Goal: Task Accomplishment & Management: Complete application form

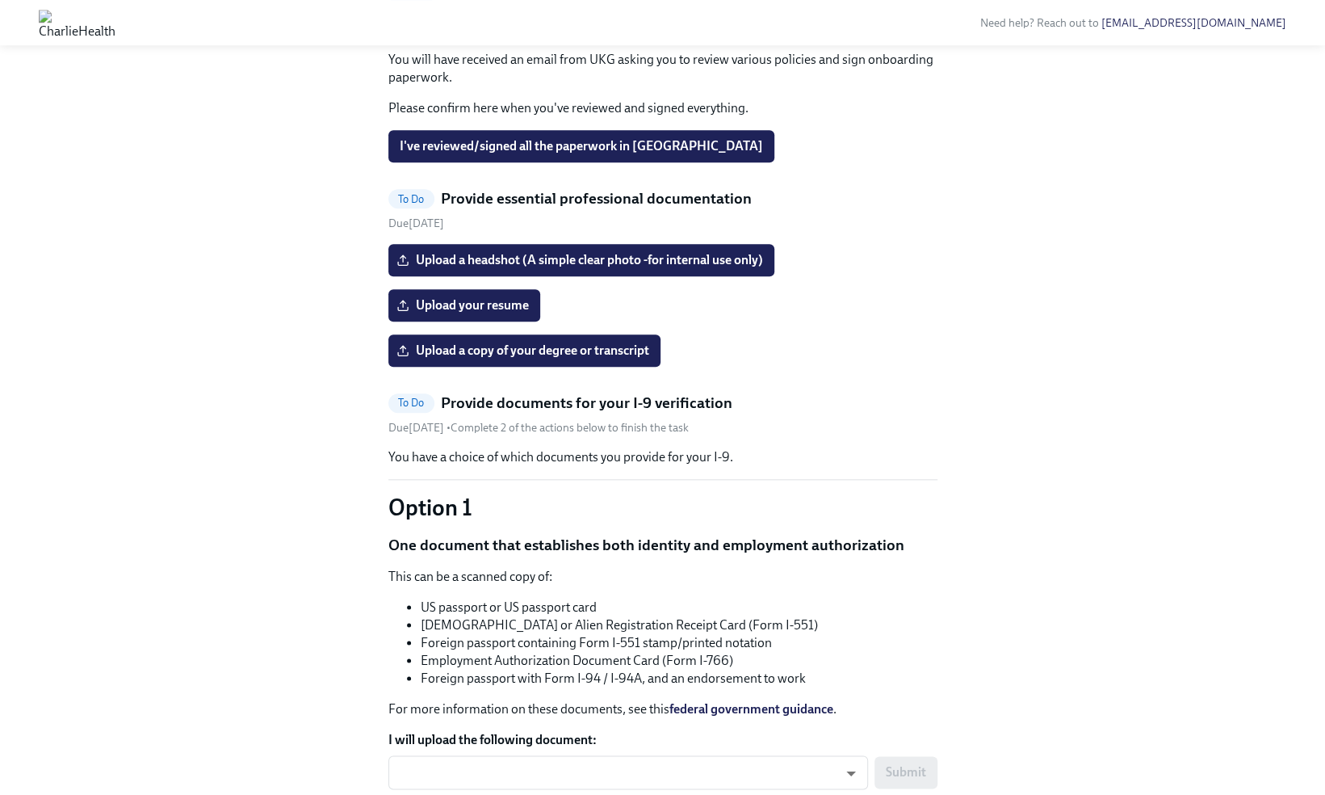
scroll to position [1019, 0]
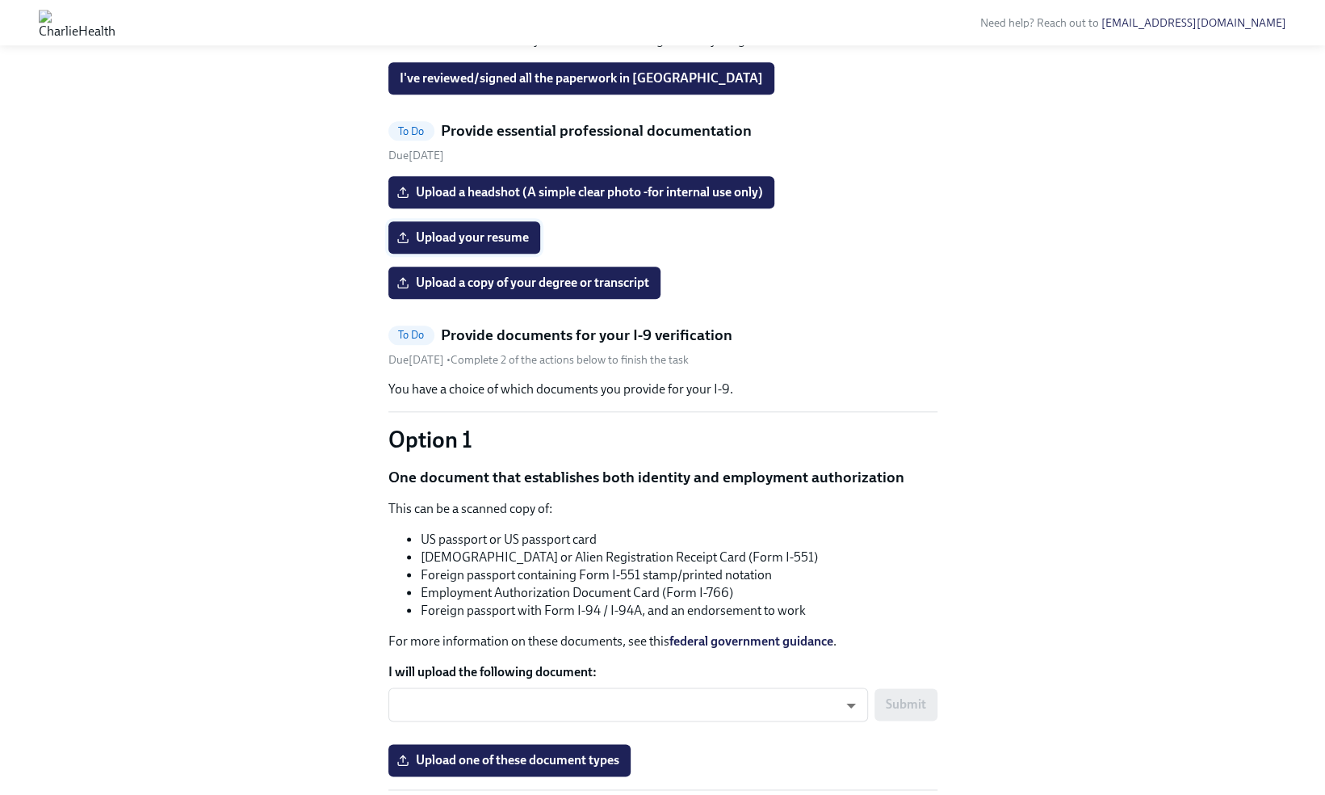
click at [503, 246] on span "Upload your resume" at bounding box center [464, 237] width 129 height 16
click at [0, 0] on input "Upload your resume" at bounding box center [0, 0] width 0 height 0
click at [538, 246] on span "Resume [PERSON_NAME] Copy.pdf" at bounding box center [510, 237] width 220 height 16
click at [0, 0] on input "Resume [PERSON_NAME] Copy.pdf" at bounding box center [0, 0] width 0 height 0
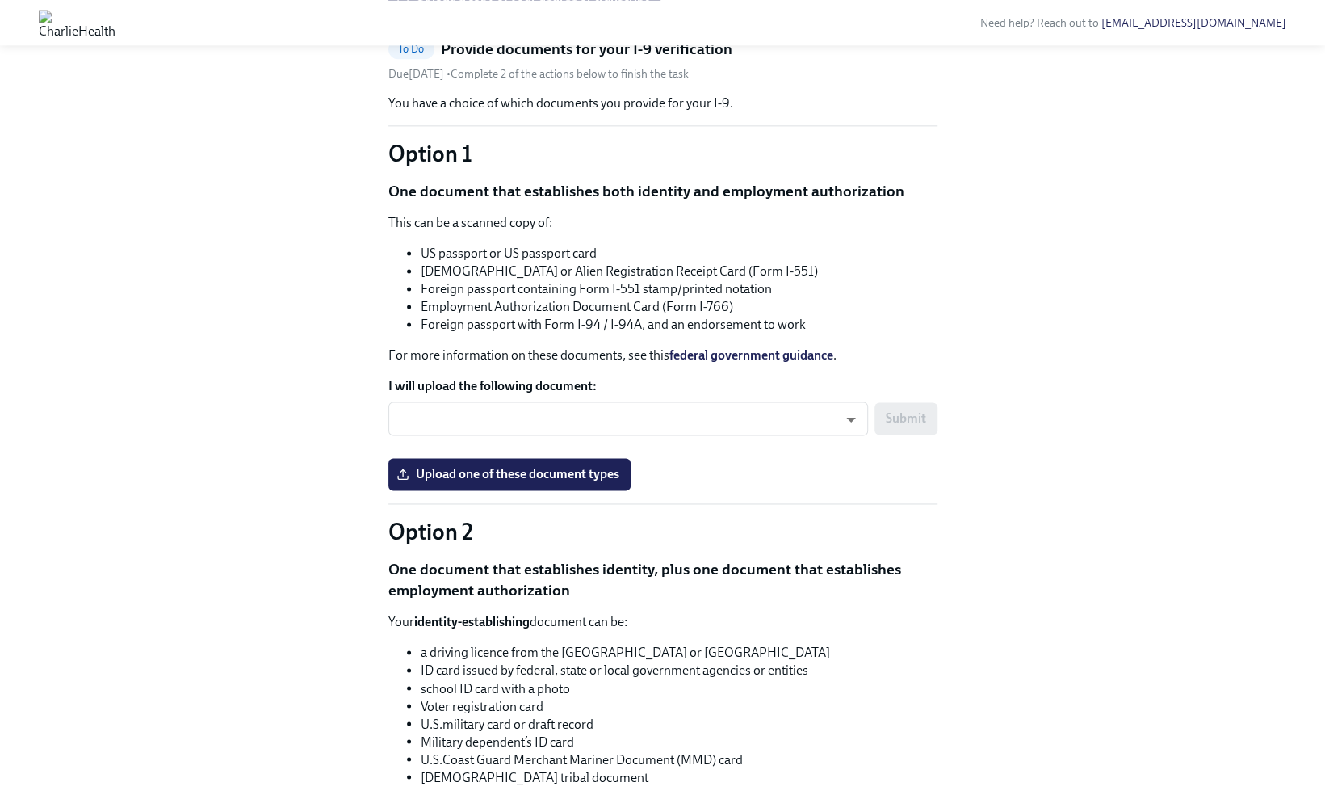
scroll to position [1505, 0]
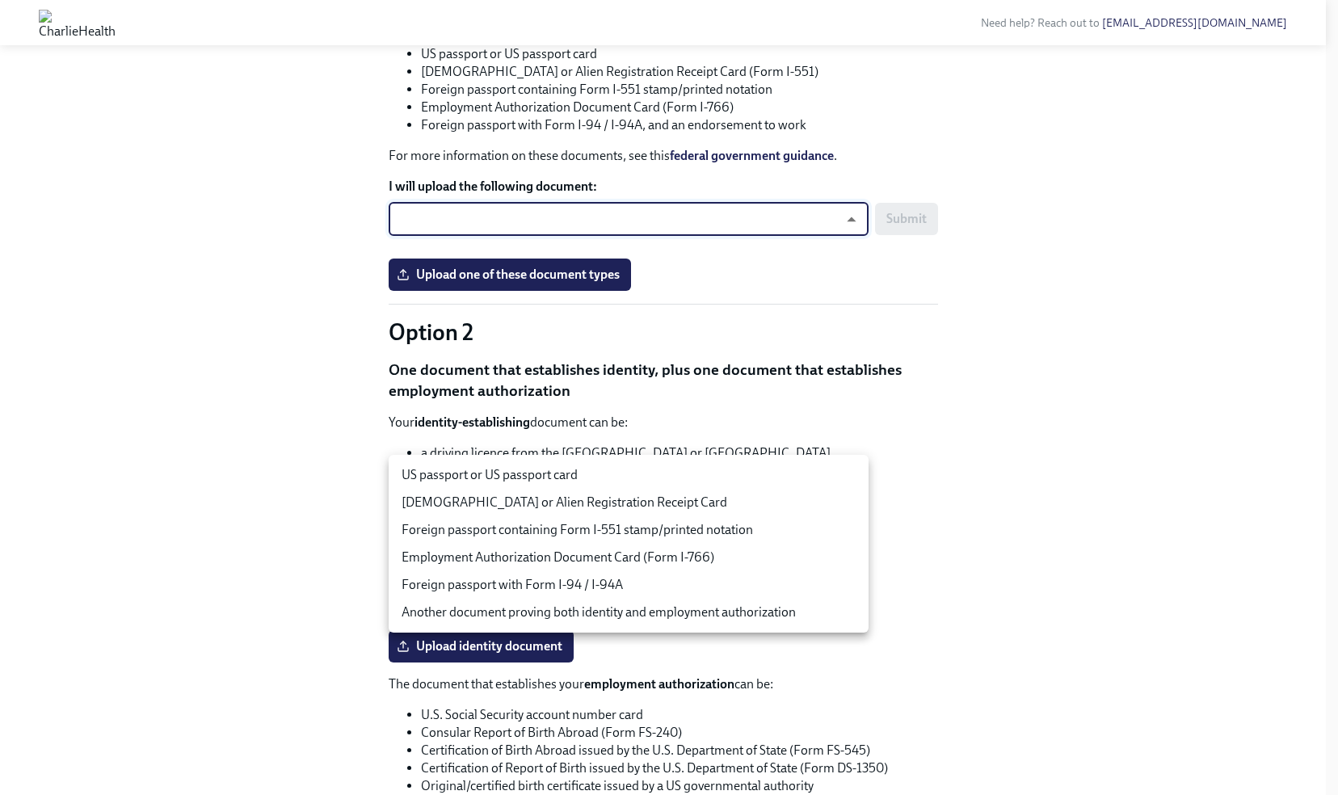
click at [685, 478] on li "US passport or US passport card" at bounding box center [628, 474] width 480 height 27
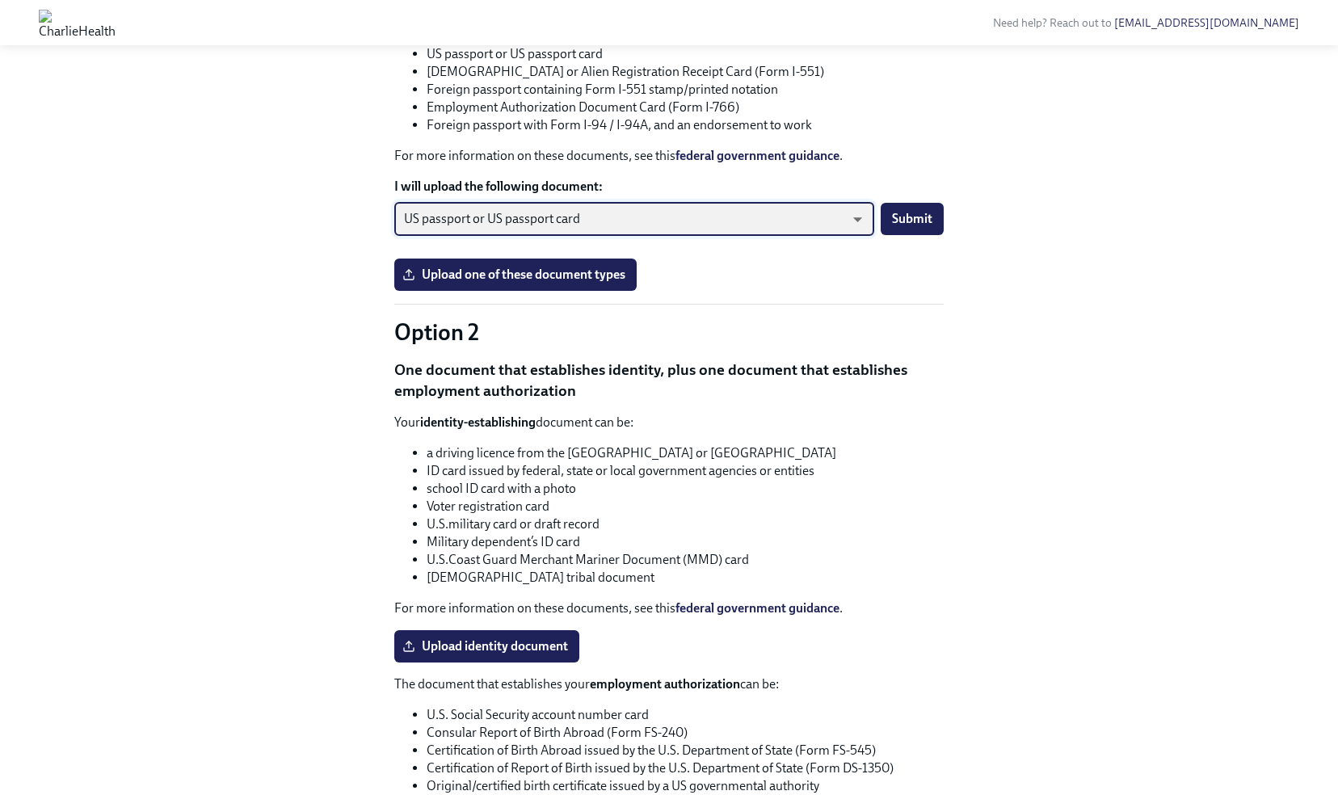
type input "tm035QtdH"
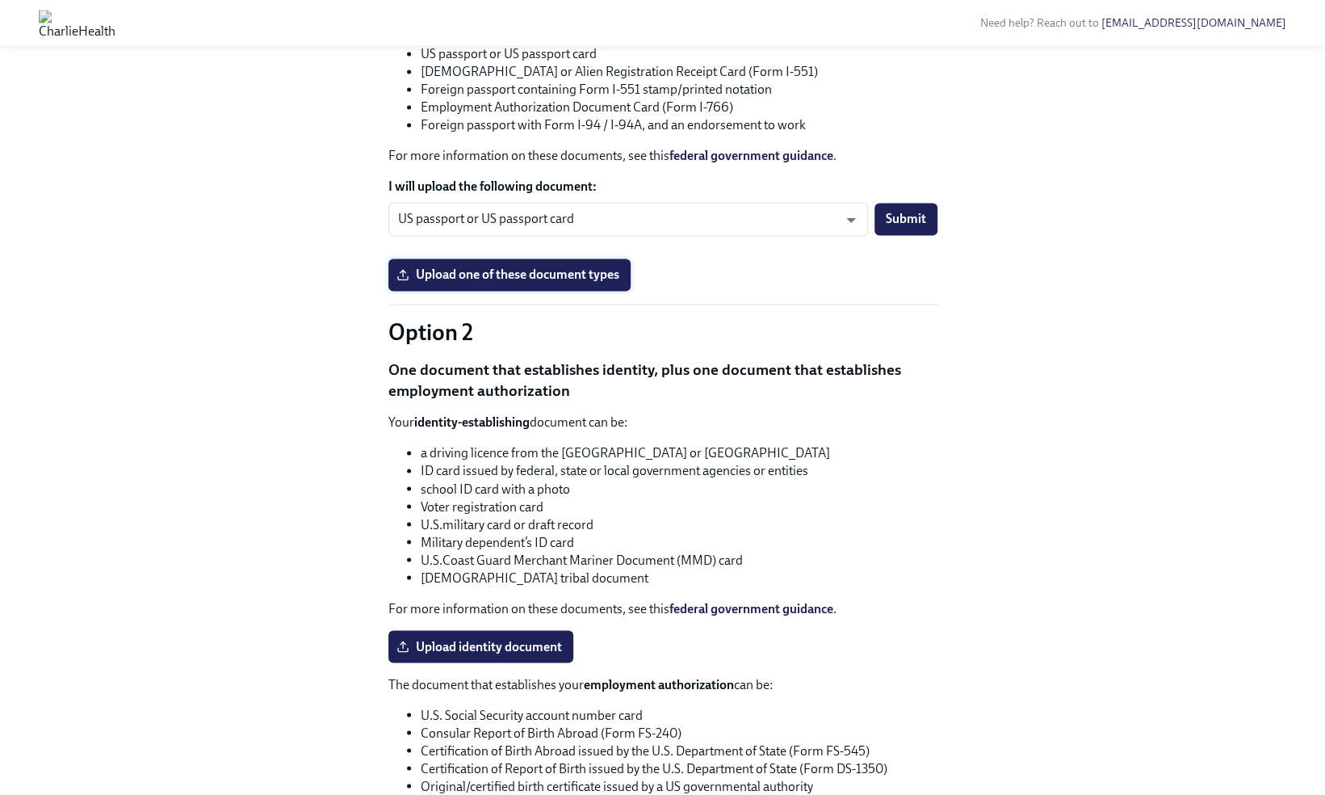
click at [603, 283] on span "Upload one of these document types" at bounding box center [510, 275] width 220 height 16
click at [0, 0] on input "Upload one of these document types" at bounding box center [0, 0] width 0 height 0
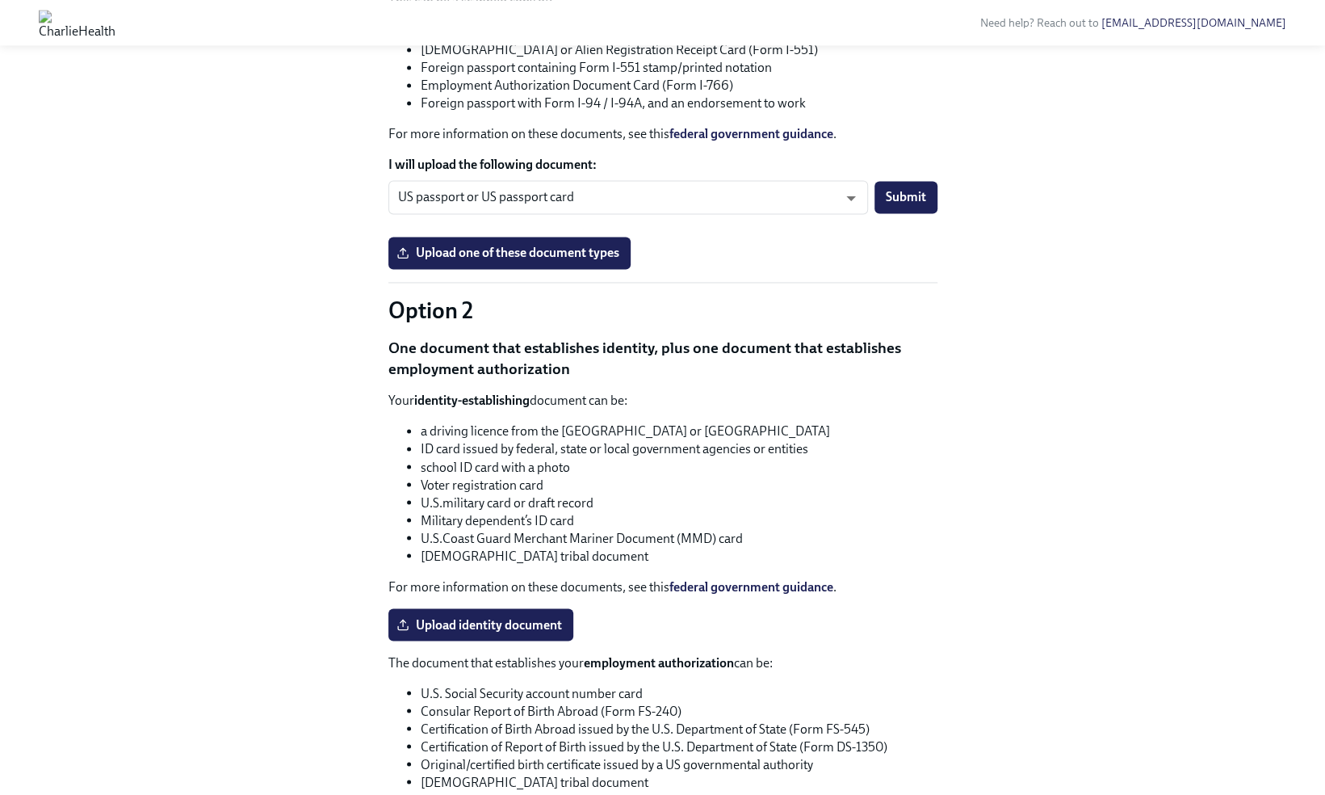
scroll to position [1538, 0]
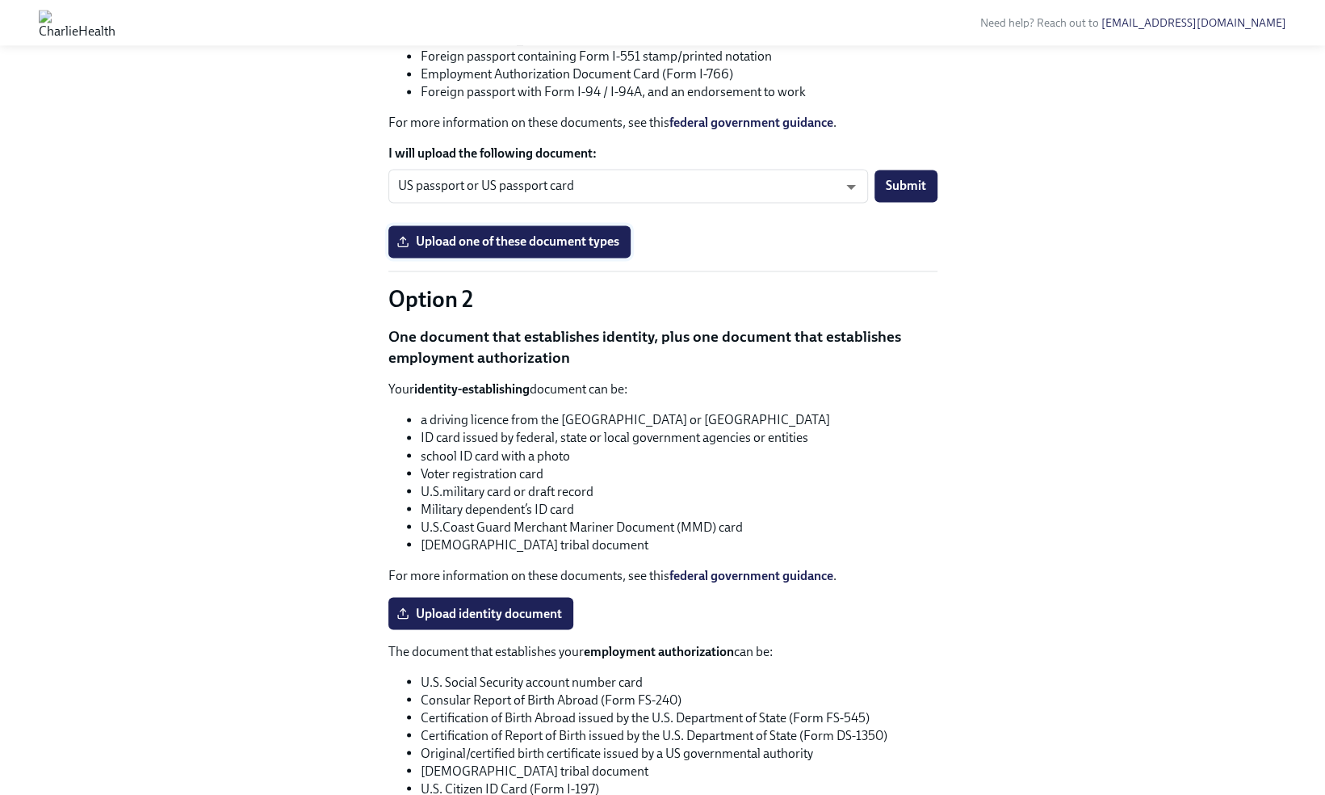
click at [527, 250] on span "Upload one of these document types" at bounding box center [510, 241] width 220 height 16
click at [0, 0] on input "Upload one of these document types" at bounding box center [0, 0] width 0 height 0
click at [514, 258] on label "Upload one of these document types" at bounding box center [509, 241] width 242 height 32
click at [0, 0] on input "Upload one of these document types" at bounding box center [0, 0] width 0 height 0
click at [889, 194] on span "Submit" at bounding box center [906, 186] width 40 height 16
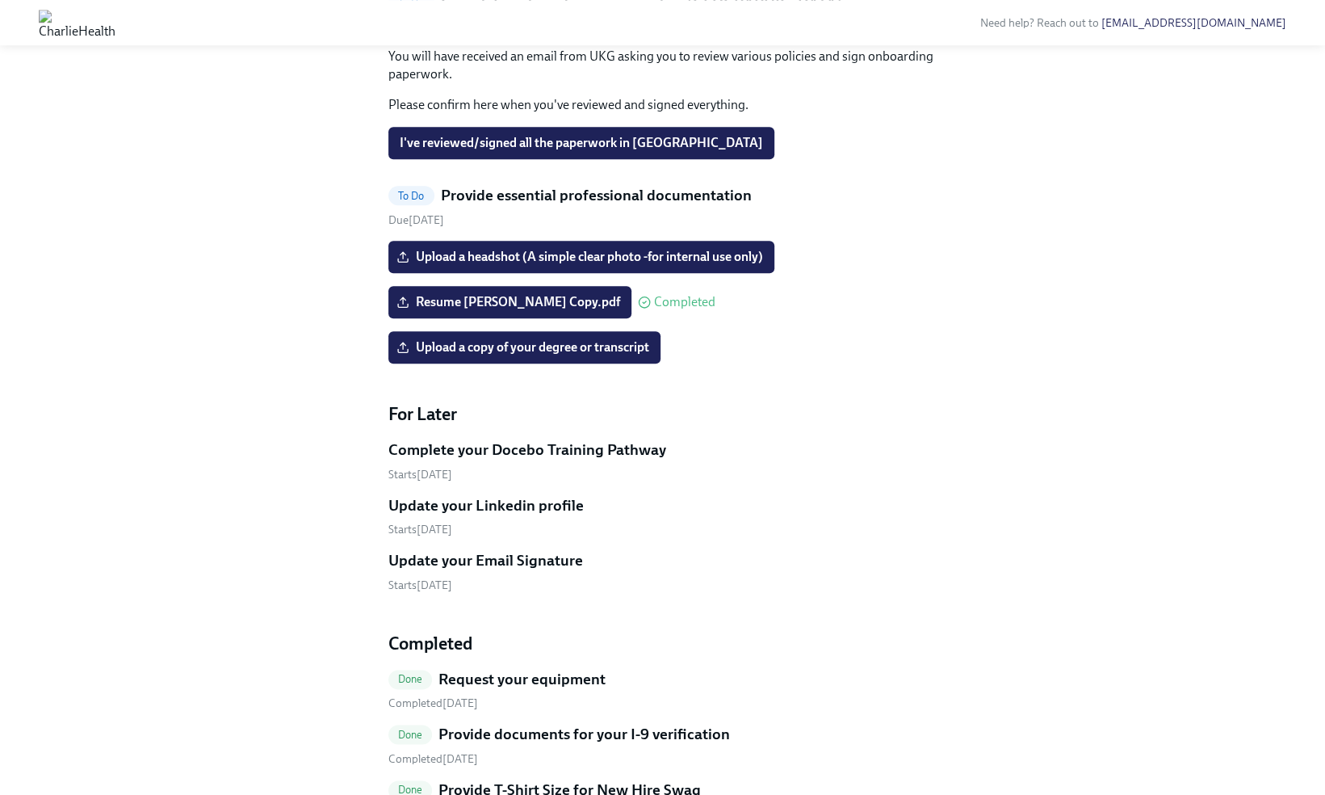
scroll to position [954, 0]
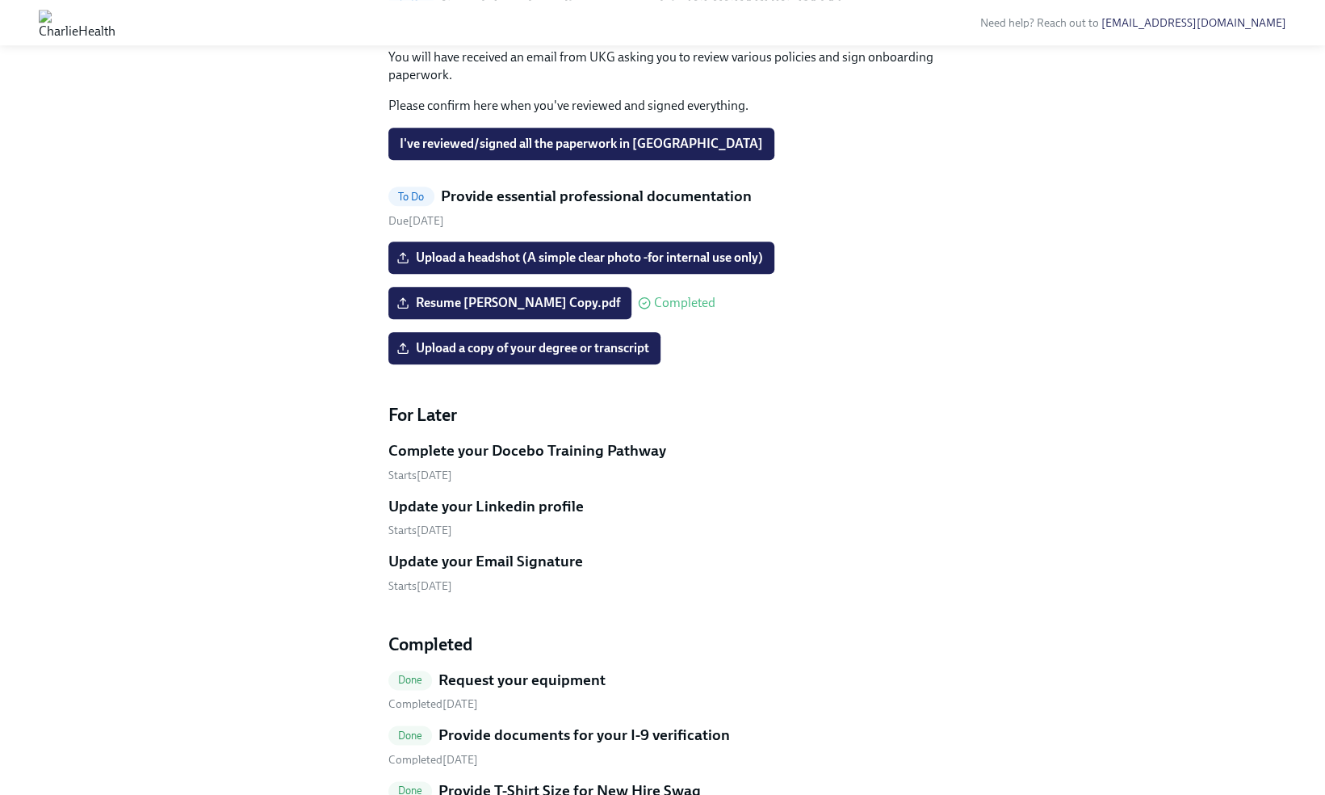
click at [581, 266] on span "Upload a headshot (A simple clear photo -for internal use only)" at bounding box center [581, 258] width 363 height 16
click at [0, 0] on input "Upload a headshot (A simple clear photo -for internal use only)" at bounding box center [0, 0] width 0 height 0
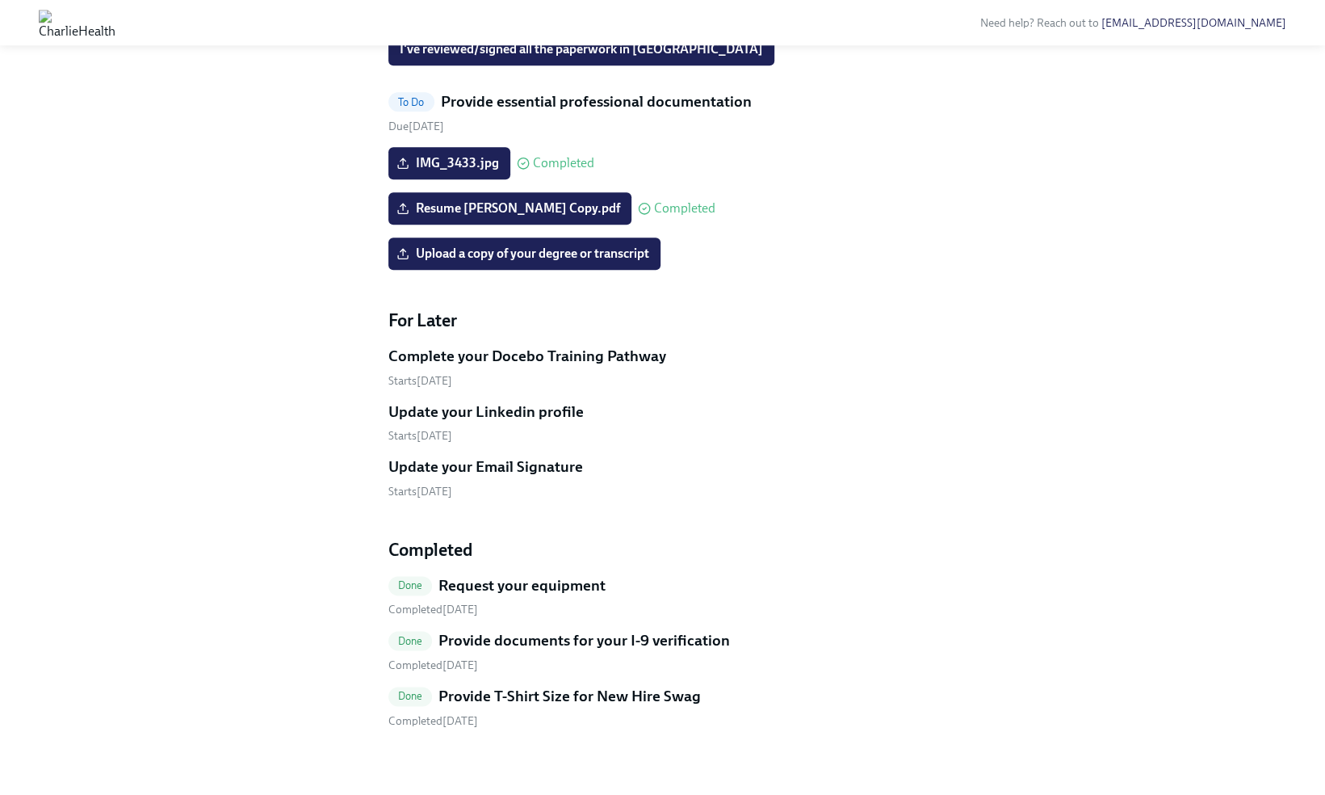
scroll to position [1050, 0]
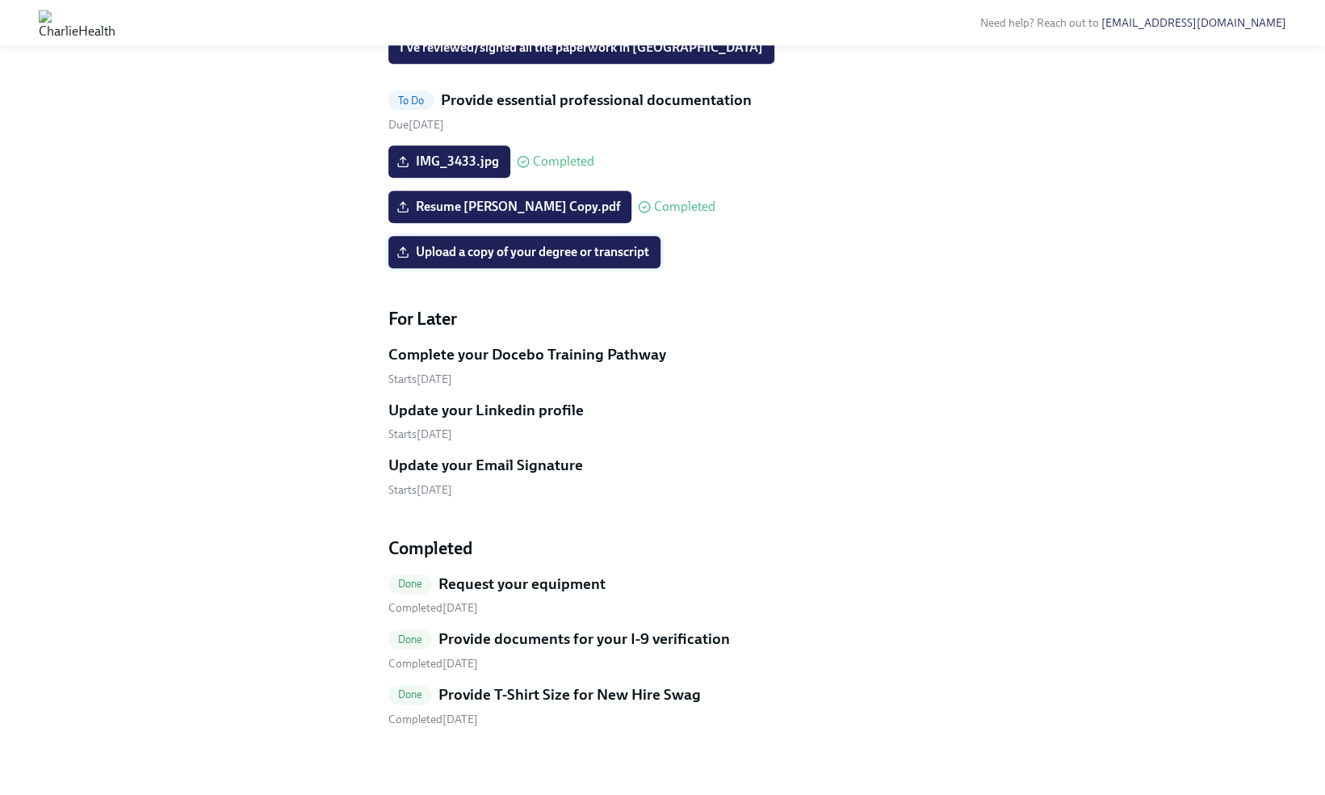
click at [525, 260] on span "Upload a copy of your degree or transcript" at bounding box center [525, 252] width 250 height 16
click at [0, 0] on input "Upload a copy of your degree or transcript" at bounding box center [0, 0] width 0 height 0
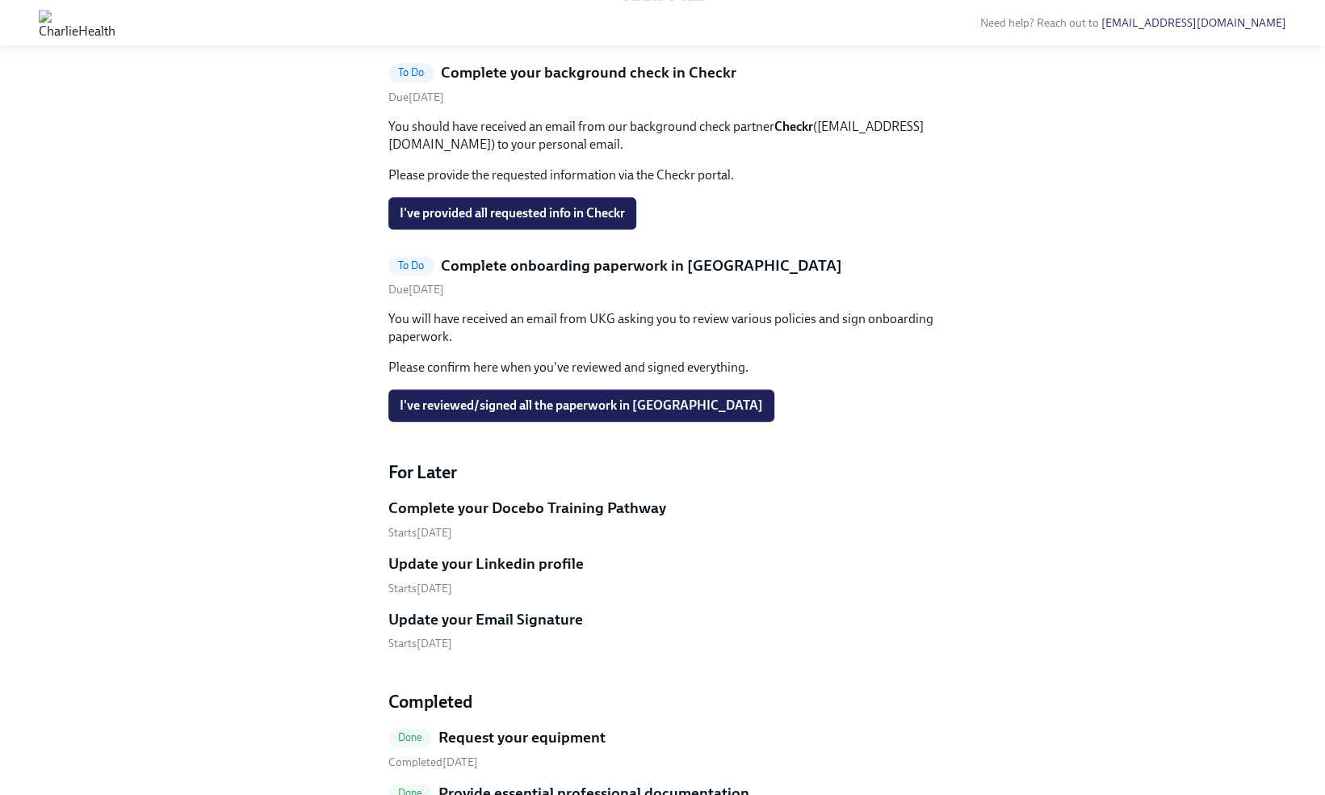
scroll to position [694, 0]
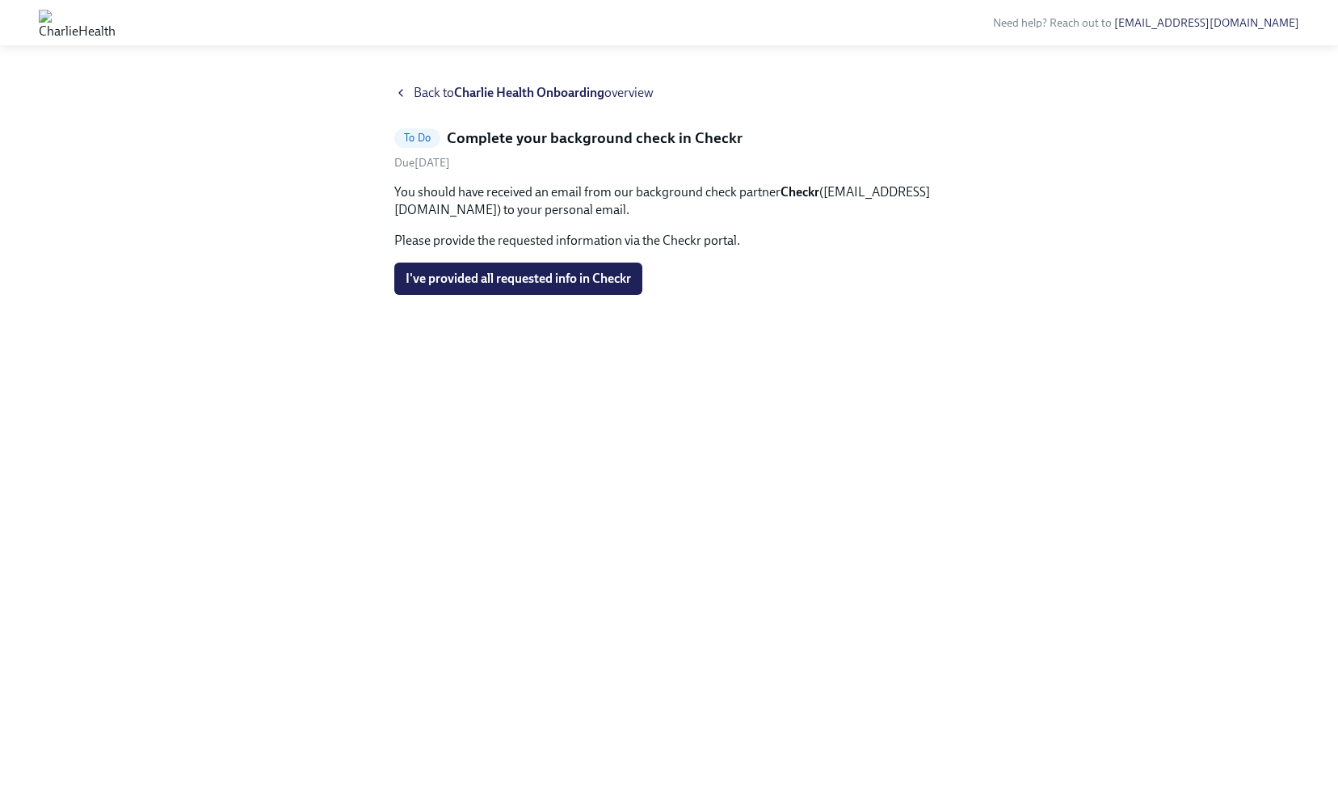
click at [397, 92] on icon at bounding box center [400, 92] width 13 height 13
